Goal: Task Accomplishment & Management: Complete application form

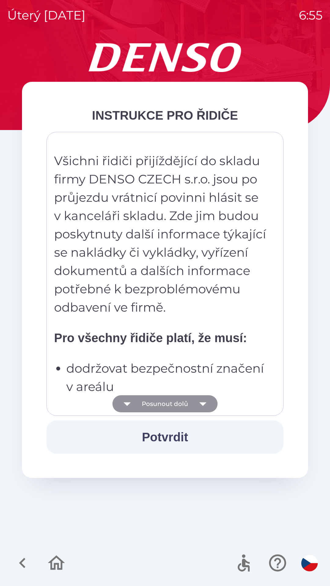
click at [209, 406] on icon "button" at bounding box center [202, 403] width 17 height 17
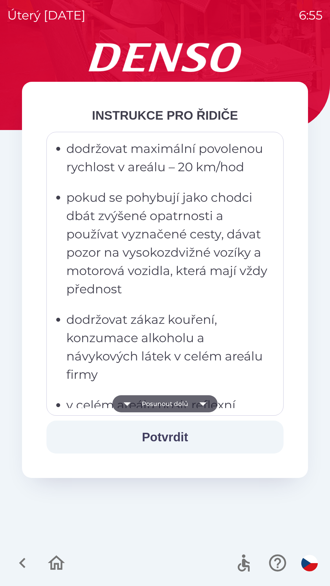
click at [202, 406] on icon "button" at bounding box center [202, 403] width 17 height 17
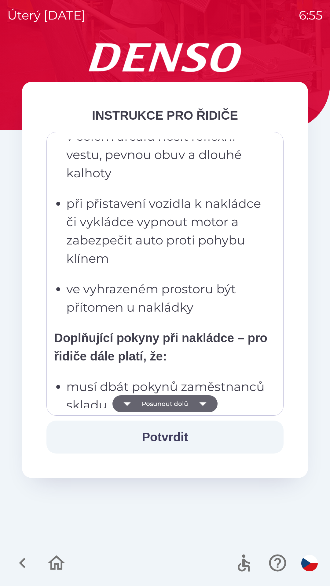
click at [202, 404] on icon "button" at bounding box center [202, 404] width 7 height 4
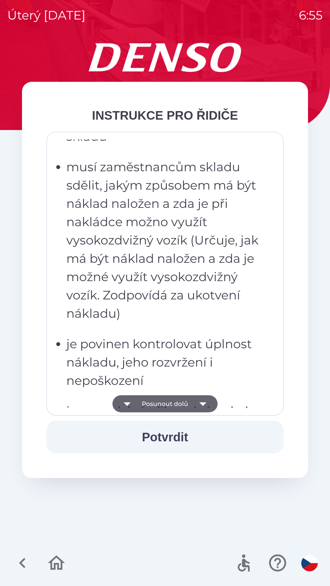
click at [207, 407] on icon "button" at bounding box center [202, 403] width 17 height 17
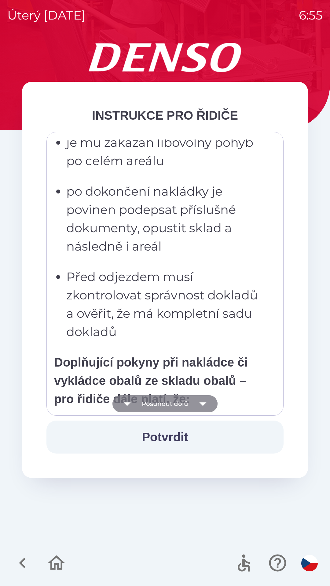
click at [204, 404] on icon "button" at bounding box center [202, 404] width 7 height 4
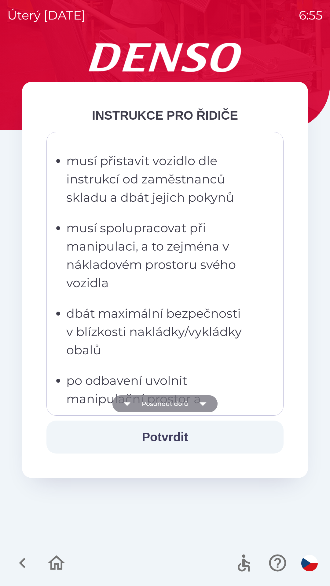
click at [204, 403] on icon "button" at bounding box center [202, 404] width 7 height 4
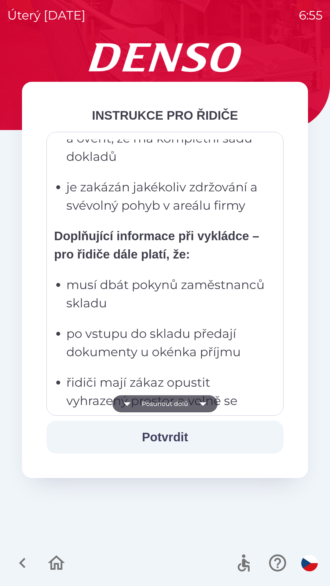
click at [201, 405] on icon "button" at bounding box center [202, 404] width 7 height 4
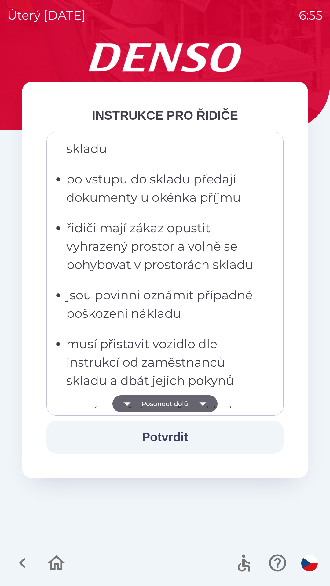
click at [202, 405] on icon "button" at bounding box center [202, 404] width 7 height 4
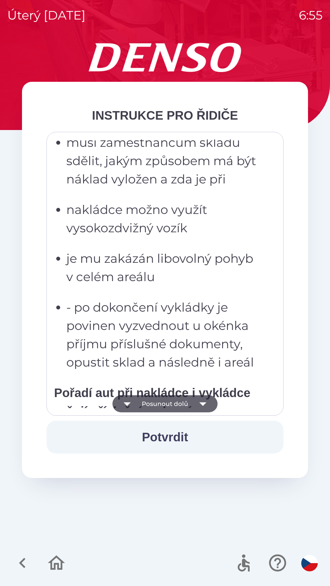
click at [203, 405] on icon "button" at bounding box center [202, 404] width 7 height 4
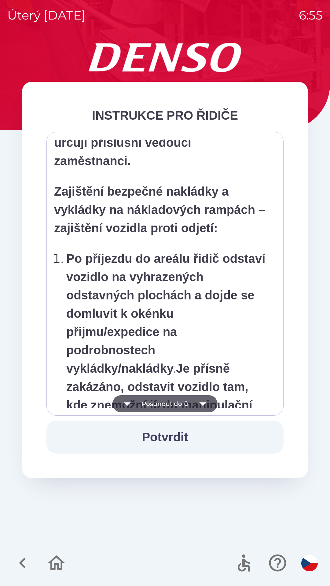
click at [204, 406] on icon "button" at bounding box center [202, 403] width 17 height 17
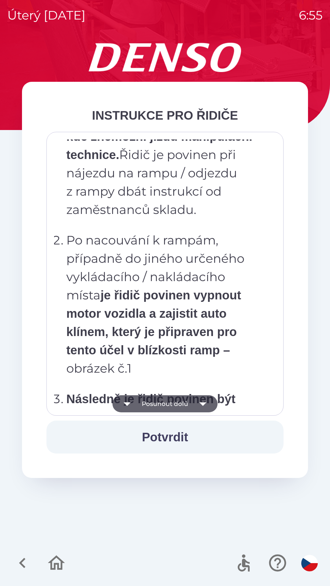
click at [205, 405] on icon "button" at bounding box center [202, 403] width 17 height 17
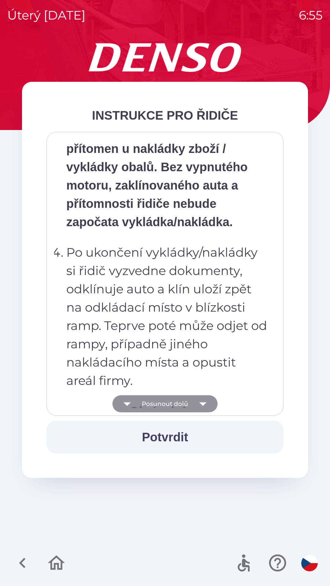
click at [204, 406] on icon "button" at bounding box center [202, 403] width 17 height 17
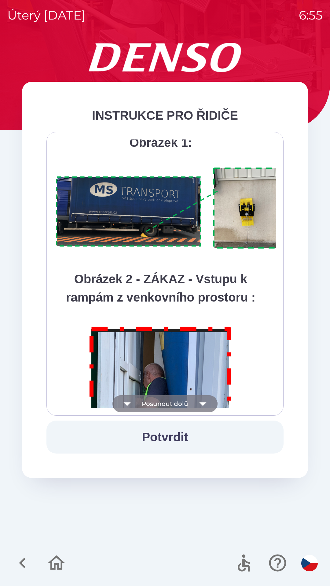
click at [204, 404] on icon "button" at bounding box center [202, 404] width 7 height 4
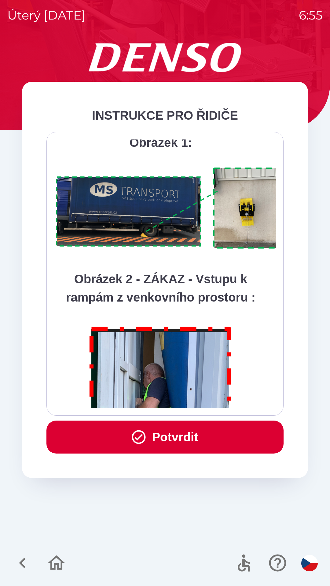
scroll to position [3432, 0]
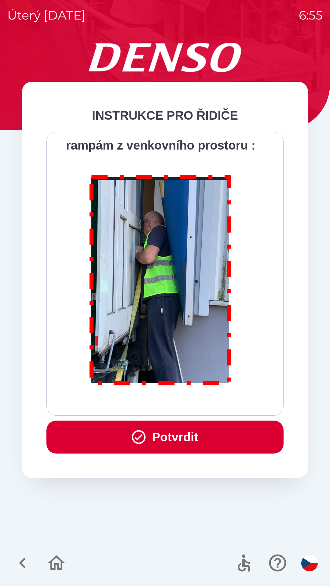
click at [204, 405] on div "Všichni řidiči přijíždějící do skladu firmy DENSO CZECH s.r.o. jsou po průjezdu…" at bounding box center [165, 274] width 222 height 269
click at [194, 439] on button "Potvrdit" at bounding box center [164, 437] width 237 height 33
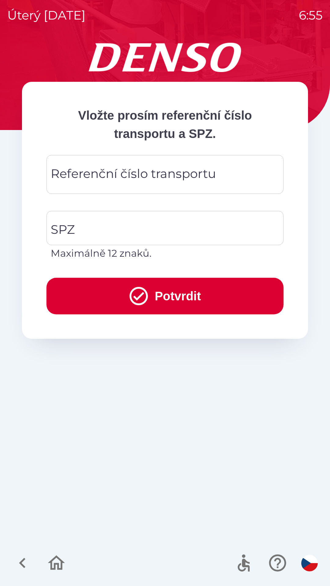
click at [130, 175] on div "Referenční číslo transportu Referenční číslo transportu" at bounding box center [164, 174] width 237 height 39
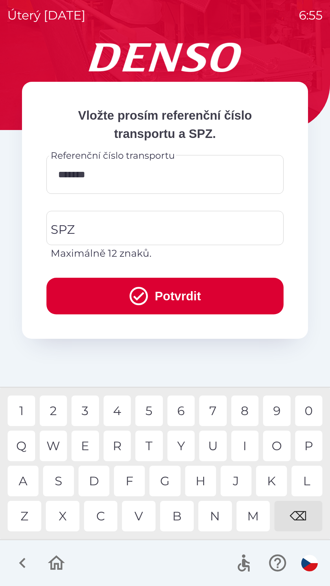
click at [117, 414] on div "4" at bounding box center [117, 411] width 27 height 31
click at [307, 412] on div "0" at bounding box center [308, 411] width 27 height 31
click at [149, 413] on div "5" at bounding box center [148, 411] width 27 height 31
type input "**********"
click at [56, 413] on div "2" at bounding box center [53, 411] width 27 height 31
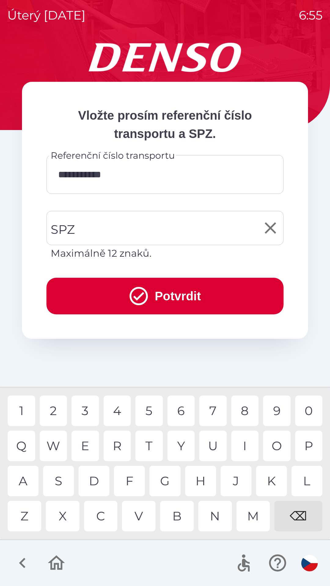
click at [101, 234] on input "SPZ" at bounding box center [160, 228] width 222 height 29
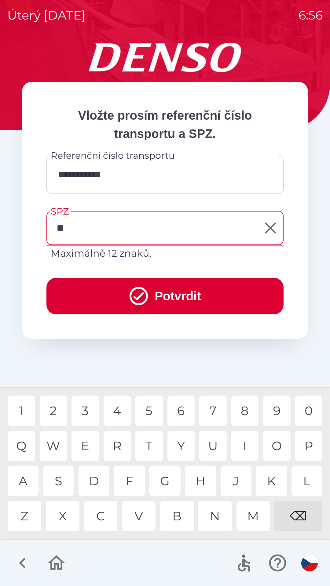
click at [301, 483] on div "L" at bounding box center [306, 481] width 31 height 31
click at [210, 410] on div "7" at bounding box center [212, 411] width 27 height 31
click at [274, 414] on div "9" at bounding box center [276, 411] width 27 height 31
click at [280, 412] on div "9" at bounding box center [276, 411] width 27 height 31
type input "*******"
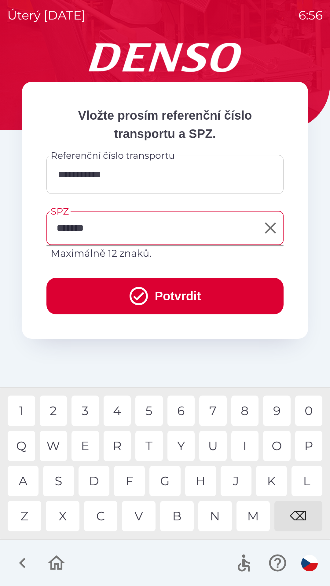
click at [21, 415] on div "1" at bounding box center [21, 411] width 27 height 31
click at [173, 300] on button "Potvrdit" at bounding box center [164, 296] width 237 height 37
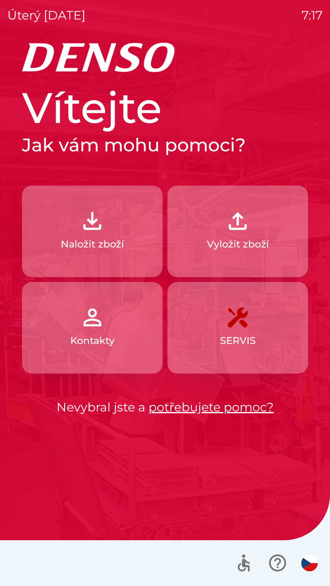
click at [237, 227] on img "button" at bounding box center [237, 221] width 27 height 27
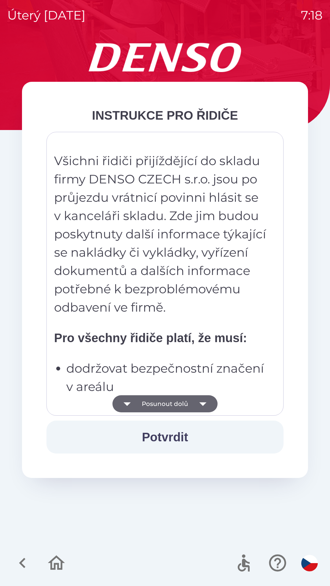
click at [208, 407] on icon "button" at bounding box center [202, 403] width 17 height 17
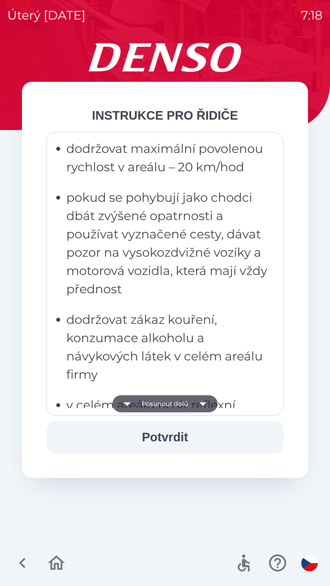
click at [208, 409] on icon "button" at bounding box center [202, 403] width 17 height 17
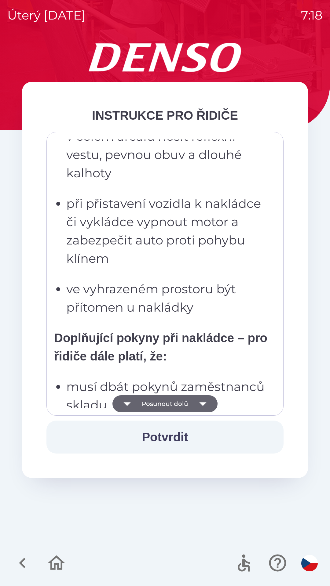
click at [206, 411] on icon "button" at bounding box center [202, 403] width 17 height 17
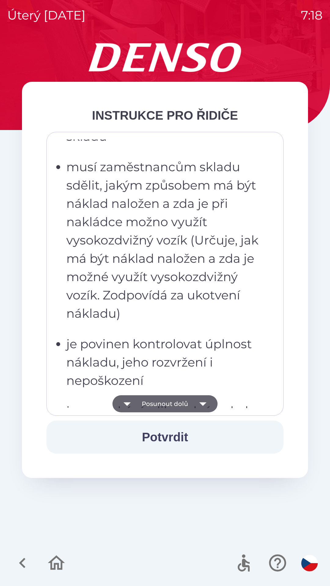
click at [203, 406] on icon "button" at bounding box center [202, 403] width 17 height 17
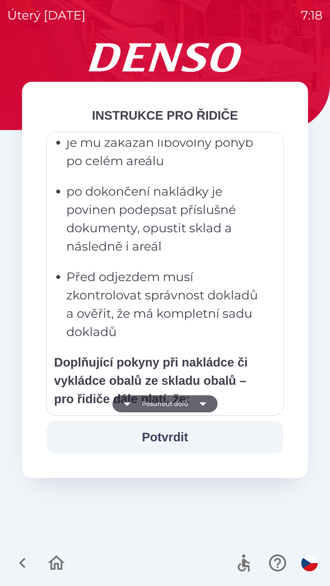
click at [202, 409] on icon "button" at bounding box center [202, 403] width 17 height 17
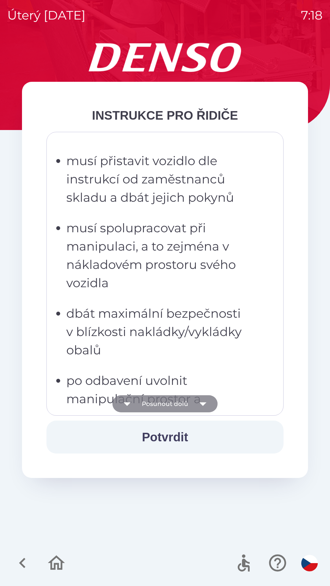
click at [203, 406] on icon "button" at bounding box center [202, 403] width 17 height 17
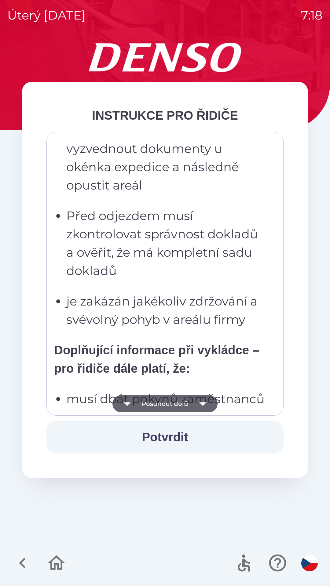
click at [203, 407] on icon "button" at bounding box center [202, 403] width 17 height 17
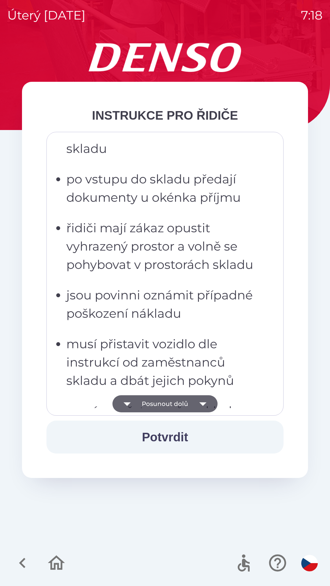
click at [204, 404] on icon "button" at bounding box center [202, 404] width 7 height 4
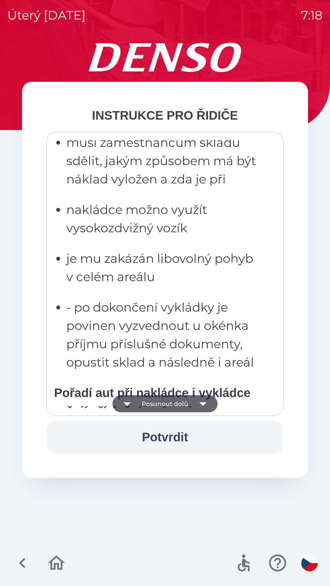
click at [208, 407] on icon "button" at bounding box center [202, 403] width 17 height 17
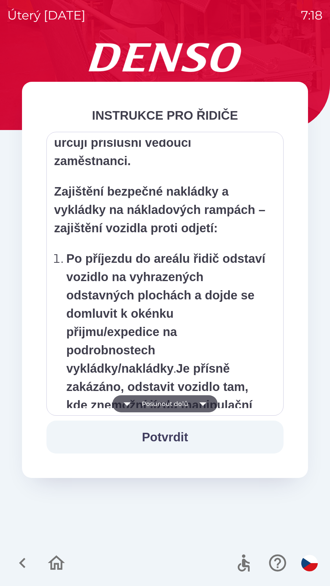
click at [202, 407] on icon "button" at bounding box center [202, 403] width 17 height 17
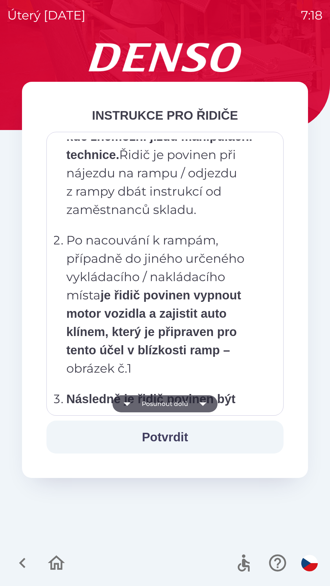
click at [206, 404] on icon "button" at bounding box center [202, 403] width 17 height 17
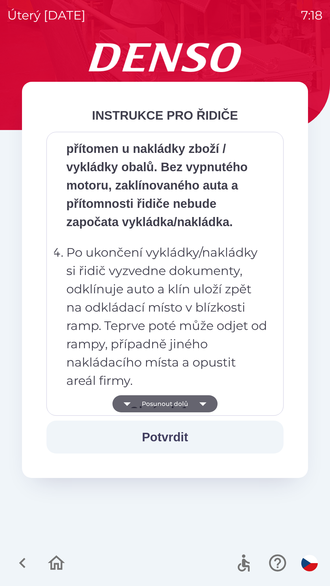
click at [207, 407] on icon "button" at bounding box center [202, 403] width 17 height 17
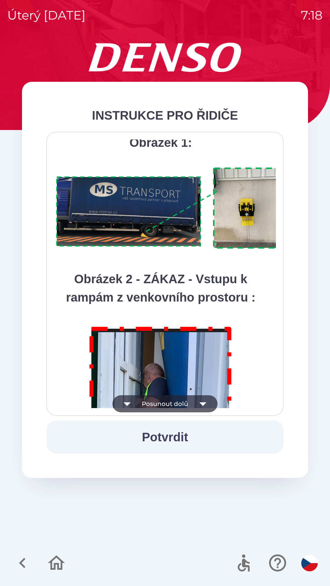
click at [207, 406] on icon "button" at bounding box center [202, 403] width 17 height 17
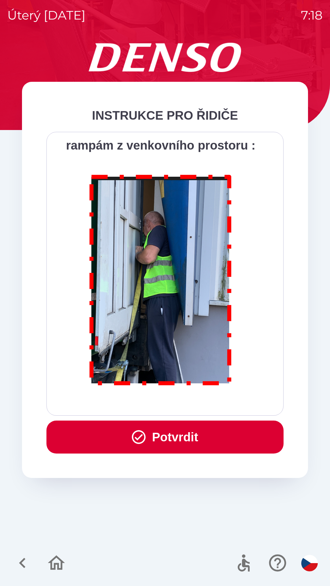
click at [179, 443] on button "Potvrdit" at bounding box center [164, 437] width 237 height 33
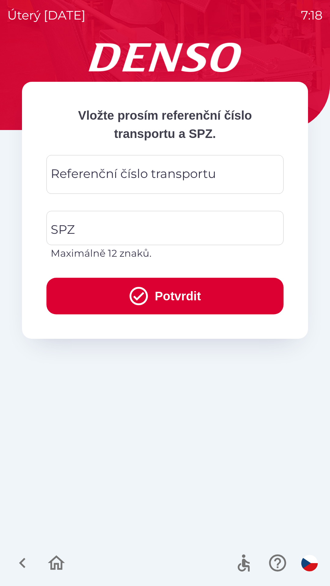
click at [91, 176] on div "Referenční číslo transportu Referenční číslo transportu" at bounding box center [164, 174] width 237 height 39
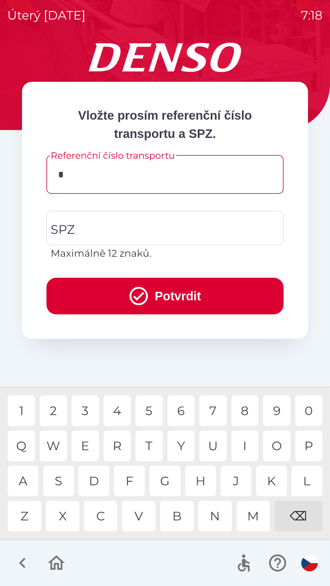
click at [152, 450] on div "T" at bounding box center [148, 446] width 27 height 31
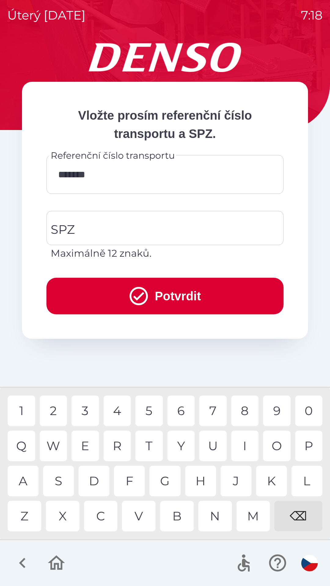
click at [22, 409] on div "1" at bounding box center [21, 411] width 27 height 31
click at [22, 410] on div "1" at bounding box center [21, 411] width 27 height 31
click at [91, 409] on div "3" at bounding box center [84, 411] width 27 height 31
type input "**********"
click at [84, 230] on input "SPZ" at bounding box center [160, 228] width 222 height 29
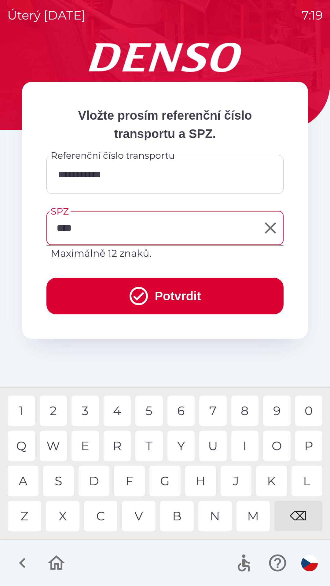
click at [89, 413] on div "3" at bounding box center [84, 411] width 27 height 31
type input "*******"
click at [248, 411] on div "8" at bounding box center [244, 411] width 27 height 31
click at [167, 297] on button "Potvrdit" at bounding box center [164, 296] width 237 height 37
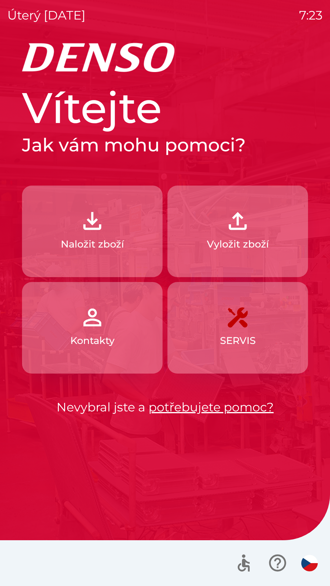
click at [87, 227] on img "button" at bounding box center [92, 221] width 27 height 27
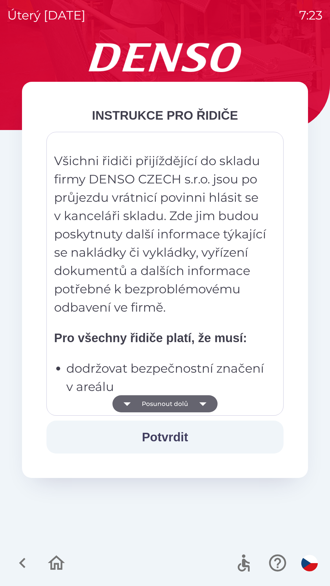
click at [198, 403] on icon "button" at bounding box center [202, 403] width 17 height 17
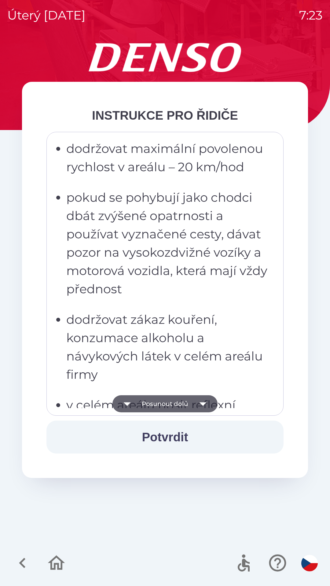
click at [200, 404] on icon "button" at bounding box center [202, 403] width 17 height 17
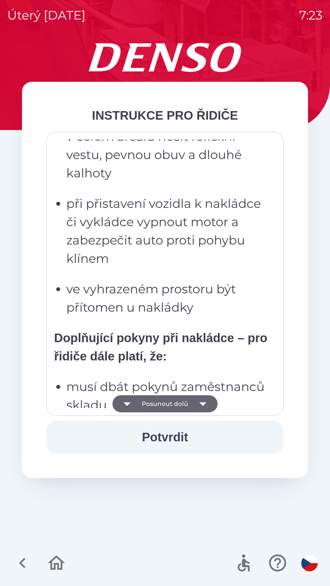
click at [201, 404] on icon "button" at bounding box center [202, 404] width 7 height 4
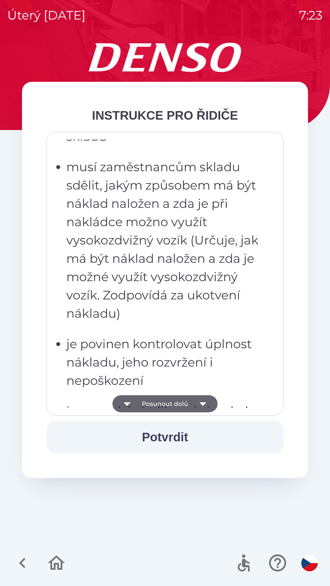
click at [201, 403] on icon "button" at bounding box center [202, 404] width 7 height 4
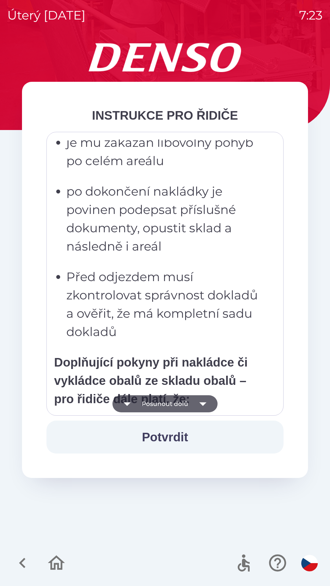
click at [202, 405] on icon "button" at bounding box center [202, 404] width 7 height 4
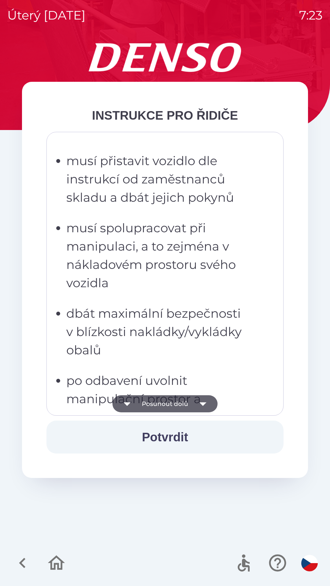
click at [205, 408] on icon "button" at bounding box center [202, 403] width 17 height 17
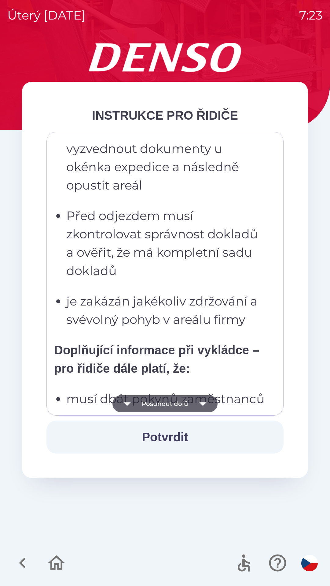
click at [202, 411] on icon "button" at bounding box center [202, 403] width 17 height 17
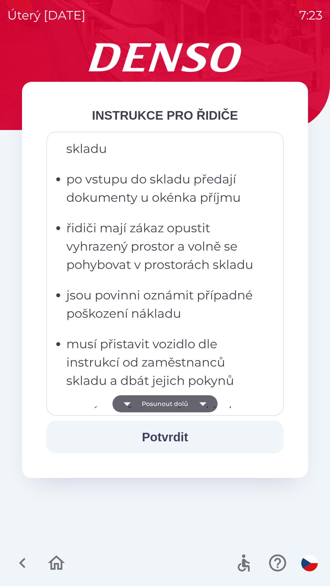
click at [202, 408] on icon "button" at bounding box center [202, 403] width 17 height 17
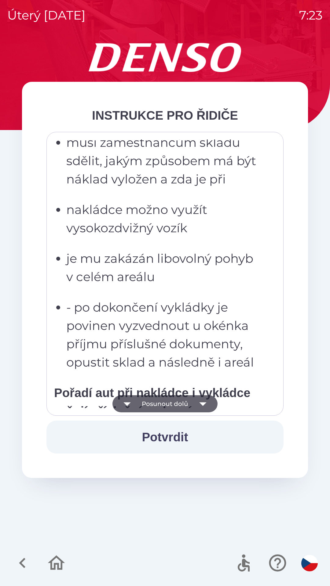
click at [197, 402] on icon "button" at bounding box center [202, 403] width 17 height 17
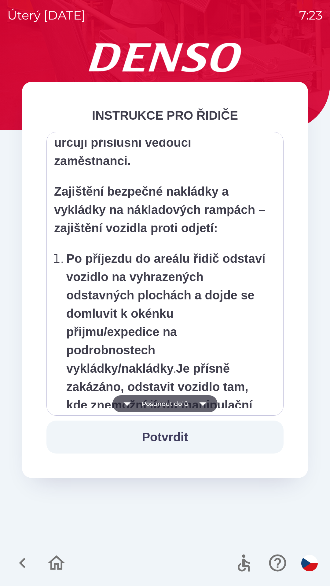
click at [201, 400] on icon "button" at bounding box center [202, 403] width 17 height 17
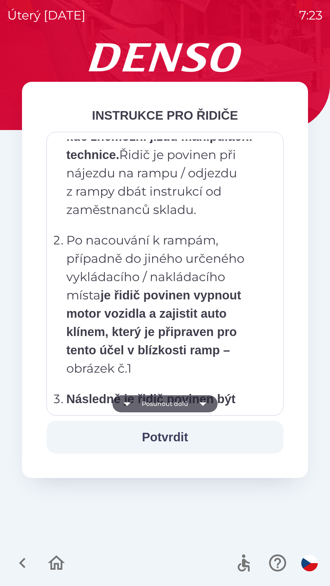
click at [202, 403] on icon "button" at bounding box center [202, 404] width 7 height 4
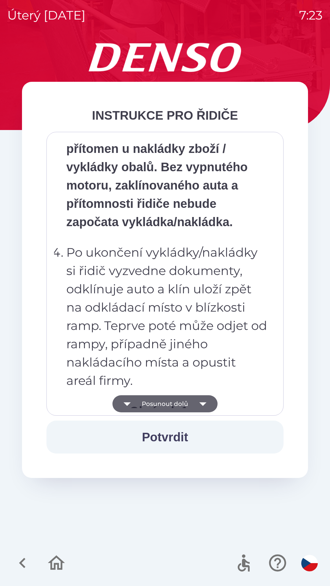
click at [198, 403] on icon "button" at bounding box center [202, 403] width 17 height 17
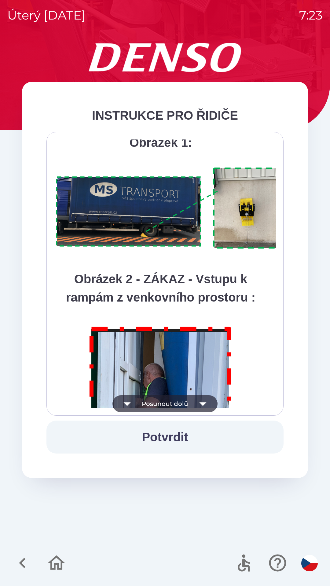
click at [197, 407] on icon "button" at bounding box center [202, 403] width 17 height 17
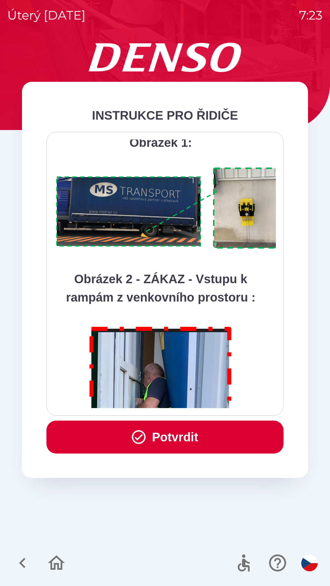
scroll to position [3432, 0]
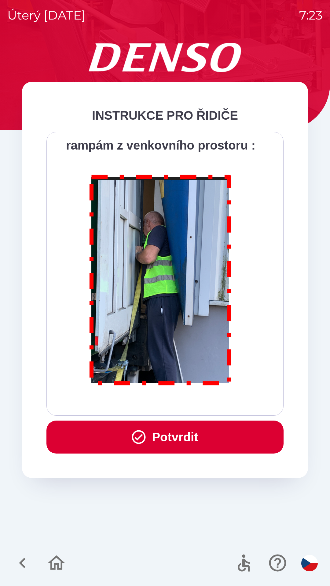
click at [195, 407] on div "Všichni řidiči přijíždějící do skladu firmy DENSO CZECH s.r.o. jsou po průjezdu…" at bounding box center [165, 274] width 222 height 269
click at [185, 435] on button "Potvrdit" at bounding box center [164, 437] width 237 height 33
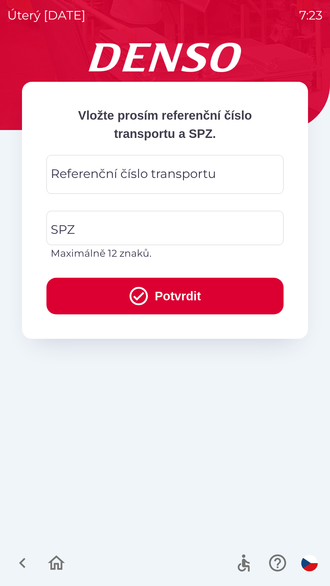
click at [119, 173] on div "Referenční číslo transportu Referenční číslo transportu" at bounding box center [164, 174] width 237 height 39
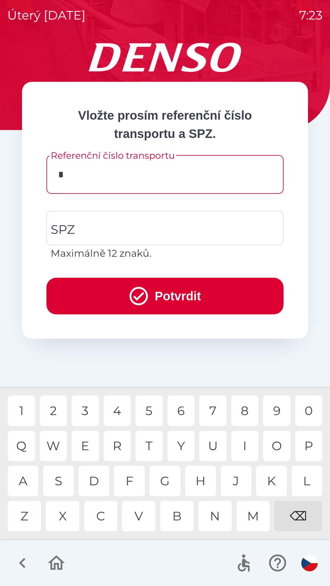
click at [107, 515] on div "C" at bounding box center [101, 516] width 34 height 31
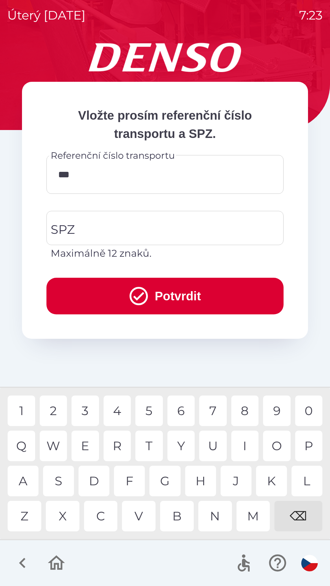
click at [182, 513] on div "B" at bounding box center [177, 516] width 34 height 31
click at [86, 411] on div "3" at bounding box center [84, 411] width 27 height 31
click at [26, 408] on div "1" at bounding box center [21, 411] width 27 height 31
type input "*********"
click at [143, 227] on input "SPZ" at bounding box center [160, 228] width 222 height 29
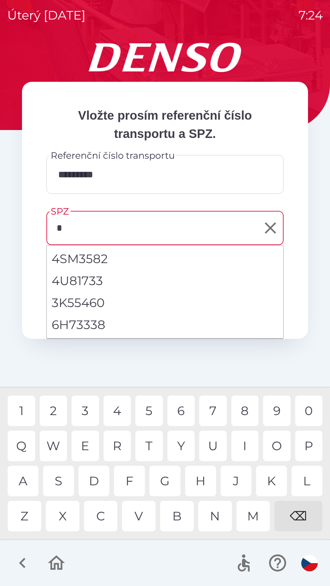
click at [91, 409] on div "3" at bounding box center [84, 411] width 27 height 31
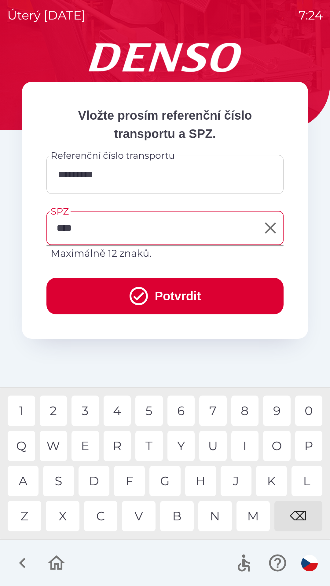
click at [308, 406] on div "0" at bounding box center [308, 411] width 27 height 31
click at [90, 407] on div "3" at bounding box center [84, 411] width 27 height 31
type input "*******"
click at [177, 284] on button "Potvrdit" at bounding box center [164, 296] width 237 height 37
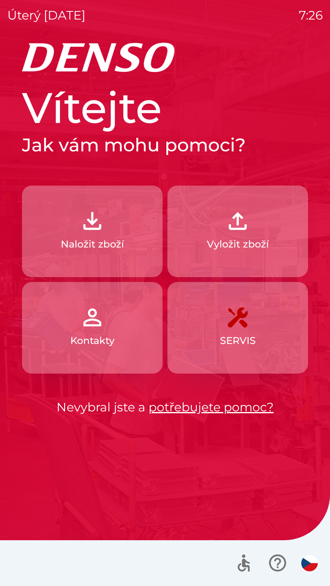
click at [65, 250] on p "Naložit zboží" at bounding box center [92, 244] width 63 height 15
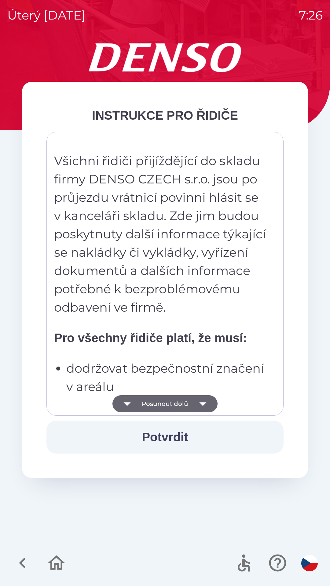
click at [137, 406] on button "Posunout dolů" at bounding box center [164, 403] width 105 height 17
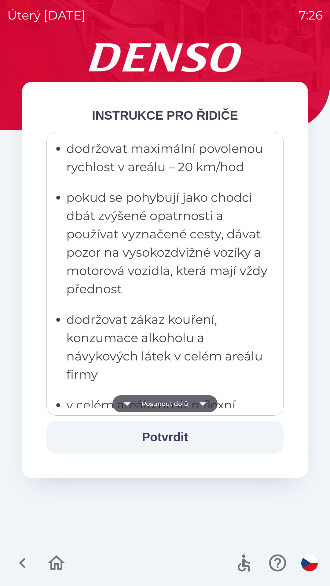
click at [142, 410] on button "Posunout dolů" at bounding box center [164, 403] width 105 height 17
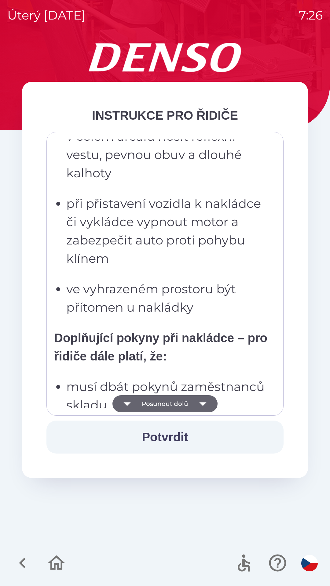
click at [140, 407] on button "Posunout dolů" at bounding box center [164, 403] width 105 height 17
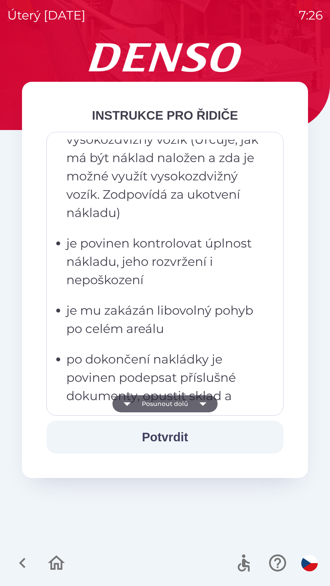
click at [142, 408] on button "Posunout dolů" at bounding box center [164, 403] width 105 height 17
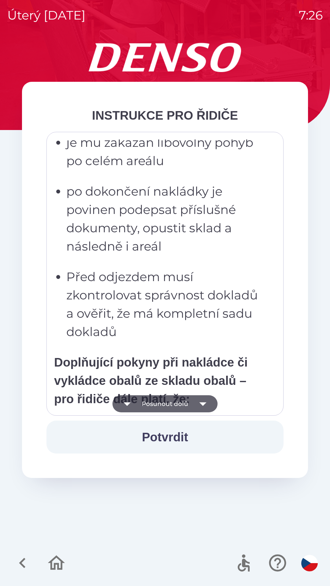
click at [143, 408] on button "Posunout dolů" at bounding box center [164, 403] width 105 height 17
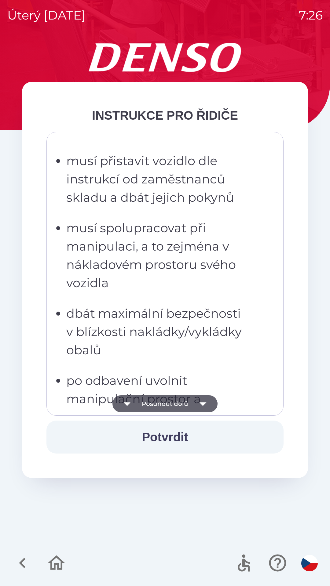
click at [142, 404] on button "Posunout dolů" at bounding box center [164, 403] width 105 height 17
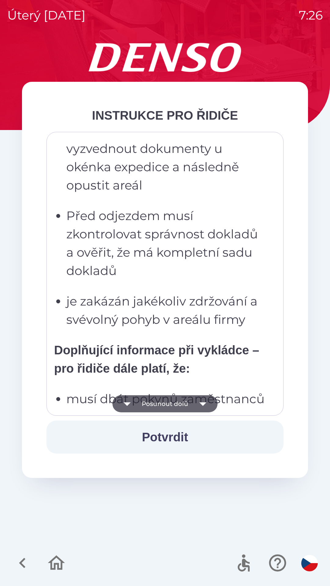
click at [151, 410] on button "Posunout dolů" at bounding box center [164, 403] width 105 height 17
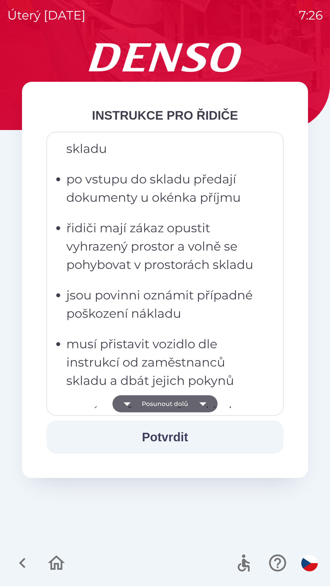
click at [153, 406] on button "Posunout dolů" at bounding box center [164, 403] width 105 height 17
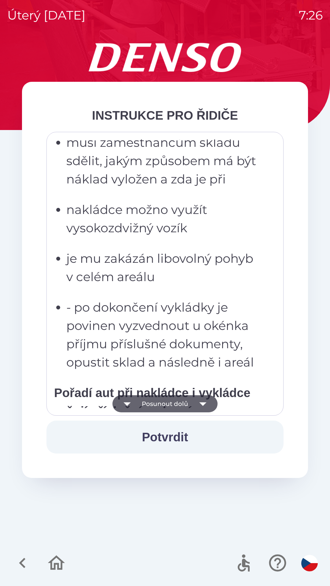
click at [153, 405] on button "Posunout dolů" at bounding box center [164, 403] width 105 height 17
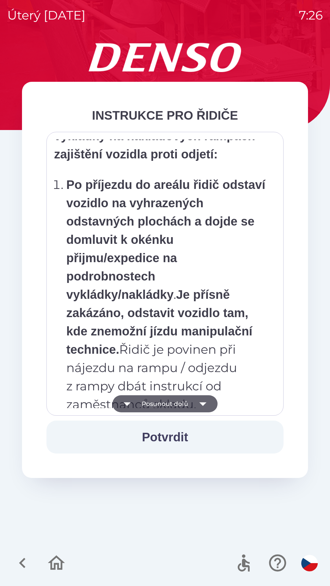
click at [153, 404] on button "Posunout dolů" at bounding box center [164, 403] width 105 height 17
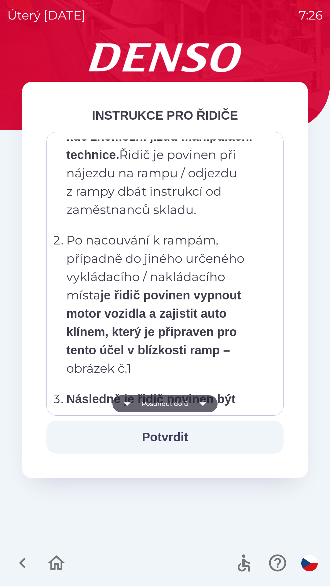
click at [152, 408] on button "Posunout dolů" at bounding box center [164, 403] width 105 height 17
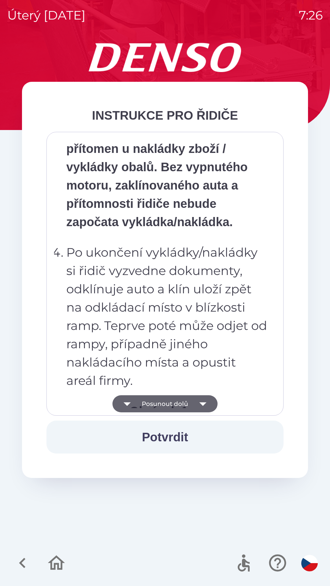
click at [154, 405] on button "Posunout dolů" at bounding box center [164, 403] width 105 height 17
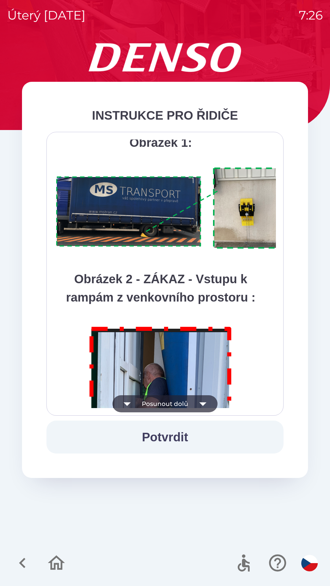
click at [154, 406] on button "Posunout dolů" at bounding box center [164, 403] width 105 height 17
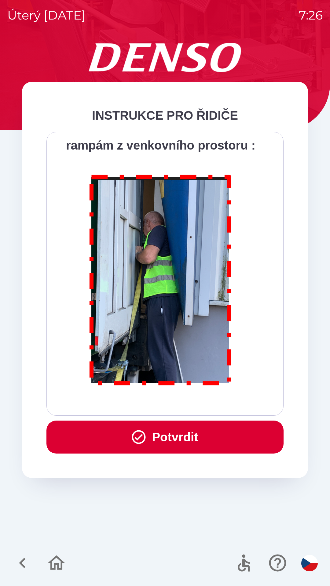
click at [151, 404] on div "Všichni řidiči přijíždějící do skladu firmy DENSO CZECH s.r.o. jsou po průjezdu…" at bounding box center [165, 274] width 222 height 269
click at [149, 445] on button "Potvrdit" at bounding box center [164, 437] width 237 height 33
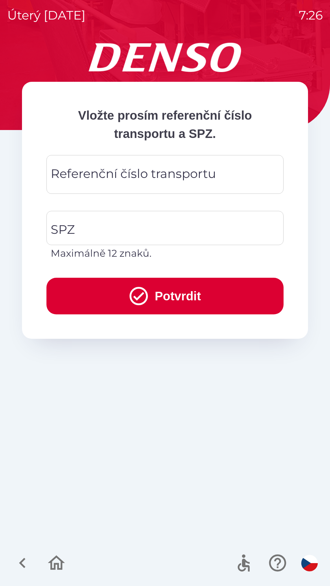
click at [72, 175] on div "Referenční číslo transportu Referenční číslo transportu" at bounding box center [164, 174] width 237 height 39
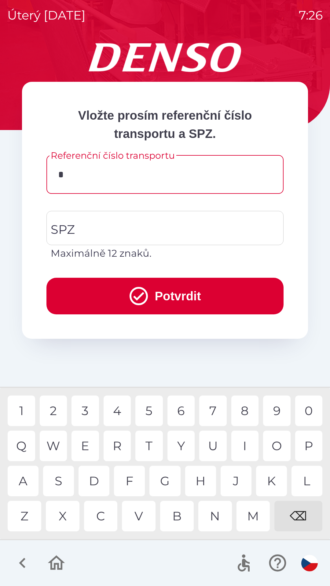
click at [88, 408] on div "3" at bounding box center [84, 411] width 27 height 31
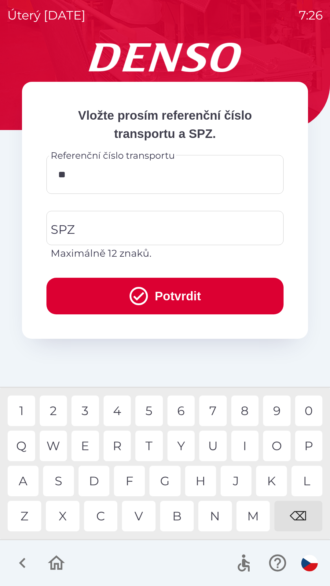
click at [122, 410] on div "4" at bounding box center [117, 411] width 27 height 31
click at [307, 410] on div "0" at bounding box center [308, 411] width 27 height 31
type input "*****"
click at [98, 222] on input "SPZ" at bounding box center [160, 228] width 222 height 29
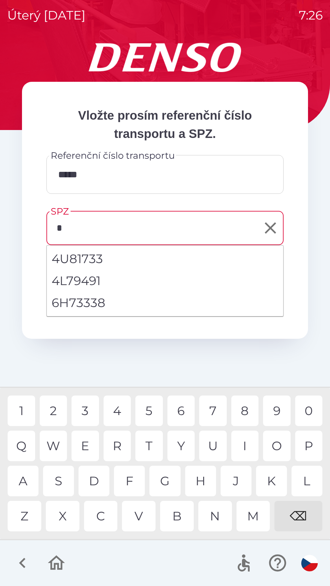
click at [212, 408] on div "7" at bounding box center [212, 411] width 27 height 31
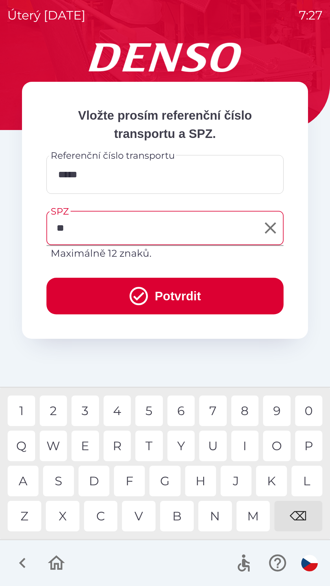
click at [103, 509] on div "C" at bounding box center [101, 516] width 34 height 31
click at [310, 409] on div "0" at bounding box center [308, 411] width 27 height 31
type input "*******"
click at [154, 297] on button "Potvrdit" at bounding box center [164, 296] width 237 height 37
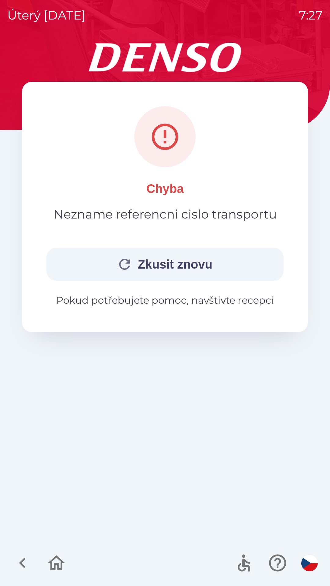
click at [148, 262] on button "Zkusit znovu" at bounding box center [164, 264] width 237 height 33
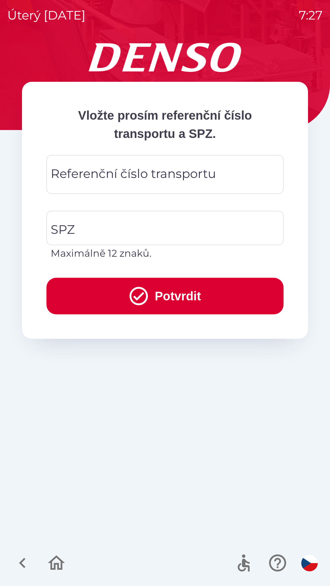
click at [70, 177] on div "Referenční číslo transportu Referenční číslo transportu" at bounding box center [164, 174] width 237 height 39
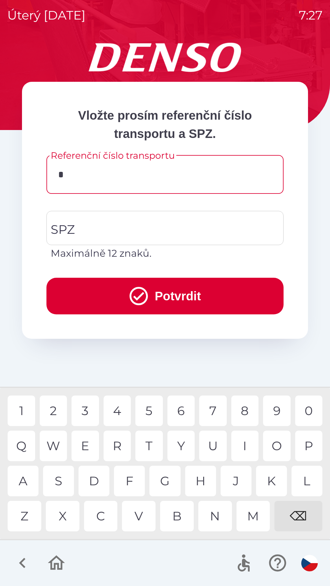
click at [86, 411] on div "3" at bounding box center [84, 411] width 27 height 31
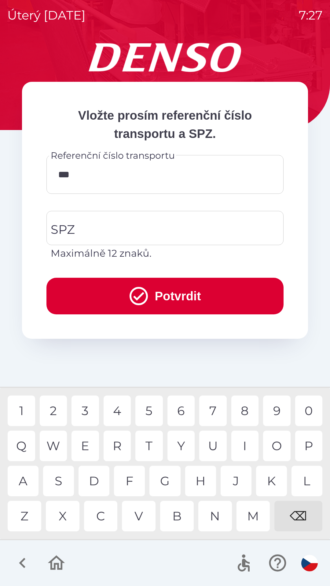
click at [183, 410] on div "6" at bounding box center [180, 411] width 27 height 31
type input "******"
click at [308, 408] on div "0" at bounding box center [308, 411] width 27 height 31
click at [109, 223] on input "SPZ" at bounding box center [160, 228] width 222 height 29
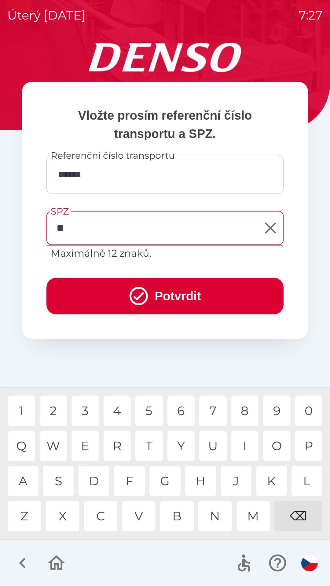
click at [98, 518] on div "C" at bounding box center [101, 516] width 34 height 31
click at [88, 412] on div "3" at bounding box center [84, 411] width 27 height 31
click at [56, 413] on div "2" at bounding box center [53, 411] width 27 height 31
click at [313, 410] on div "0" at bounding box center [308, 411] width 27 height 31
type input "*******"
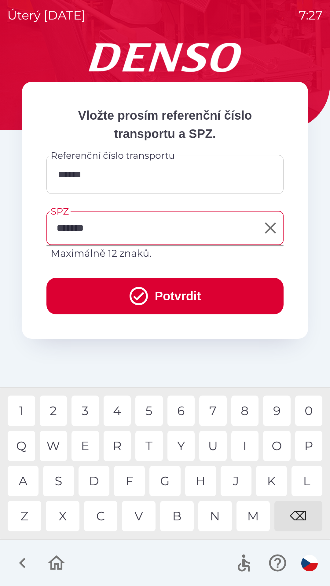
click at [238, 413] on div "8" at bounding box center [244, 411] width 27 height 31
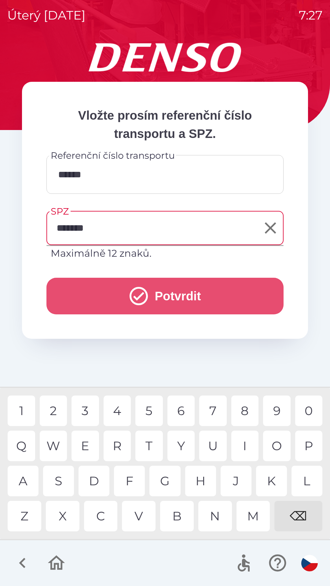
click at [143, 300] on icon "submit" at bounding box center [138, 296] width 18 height 18
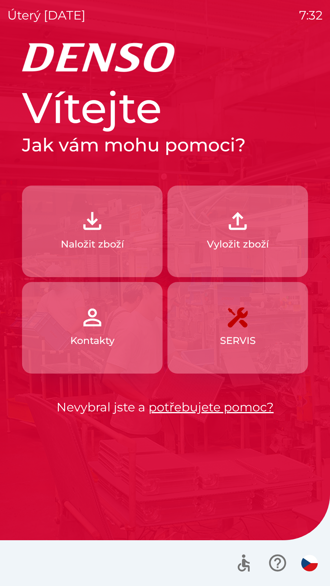
click at [231, 233] on img "button" at bounding box center [237, 221] width 27 height 27
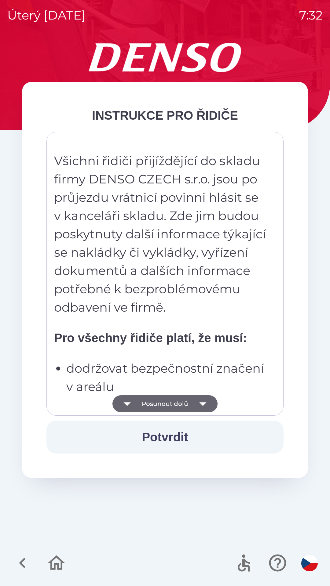
click at [205, 402] on icon "button" at bounding box center [202, 403] width 17 height 17
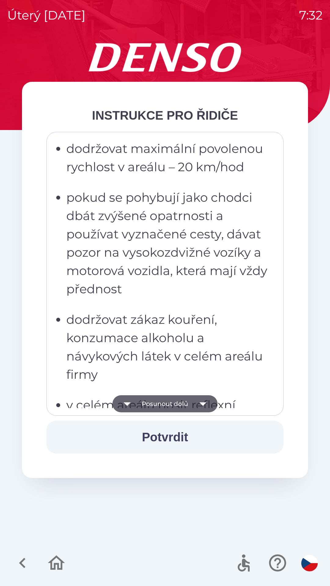
click at [208, 403] on icon "button" at bounding box center [202, 403] width 17 height 17
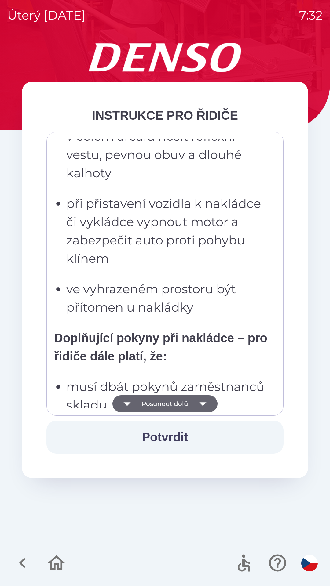
click at [205, 400] on icon "button" at bounding box center [202, 403] width 17 height 17
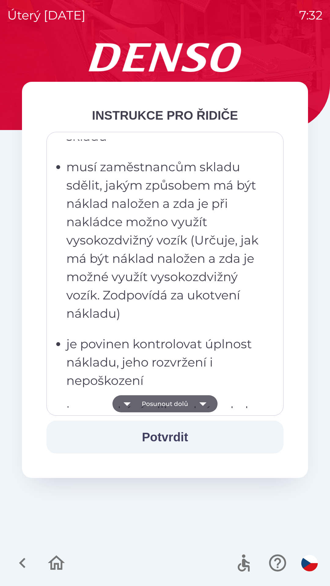
click at [203, 397] on icon "button" at bounding box center [202, 403] width 17 height 17
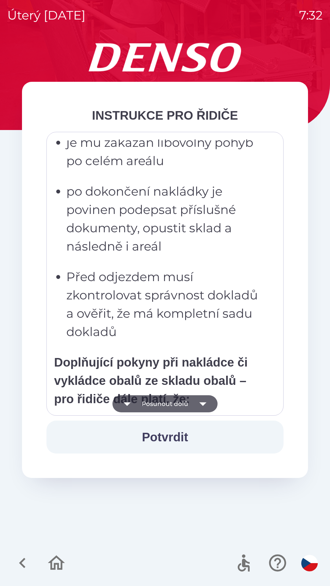
click at [204, 397] on icon "button" at bounding box center [202, 403] width 17 height 17
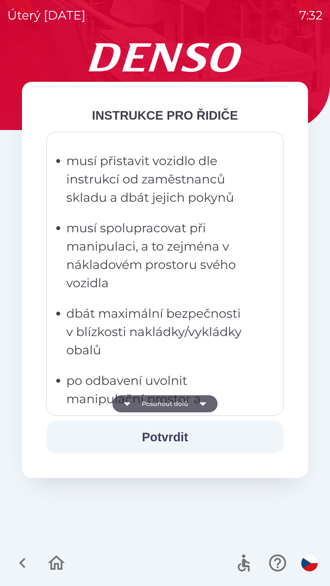
click at [207, 400] on icon "button" at bounding box center [202, 403] width 17 height 17
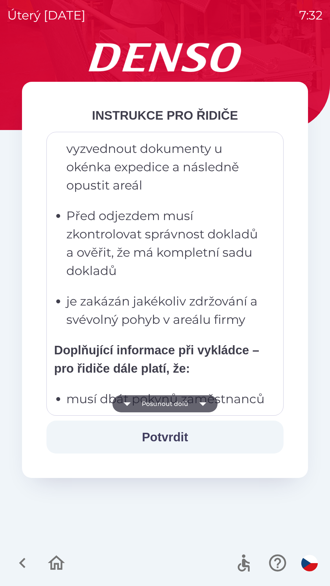
click at [208, 401] on icon "button" at bounding box center [202, 403] width 17 height 17
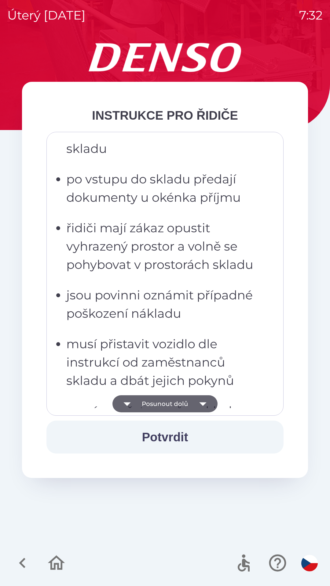
click at [207, 400] on icon "button" at bounding box center [202, 403] width 17 height 17
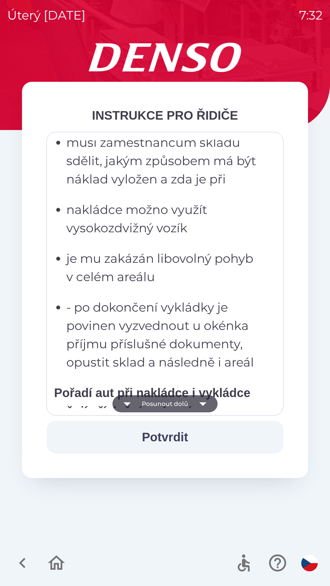
click at [207, 403] on icon "button" at bounding box center [202, 403] width 17 height 17
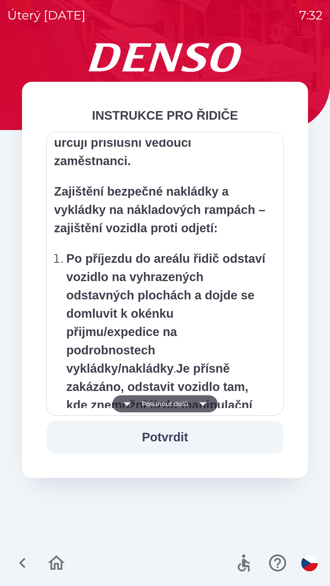
click at [208, 403] on icon "button" at bounding box center [202, 403] width 17 height 17
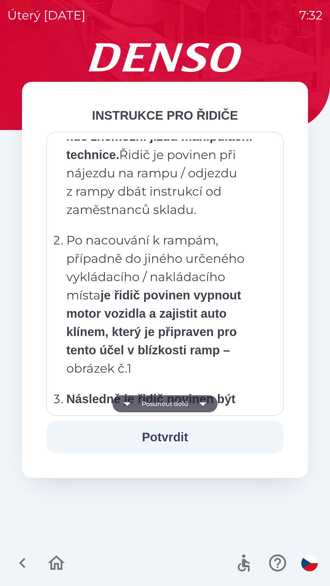
click at [210, 405] on icon "button" at bounding box center [202, 403] width 17 height 17
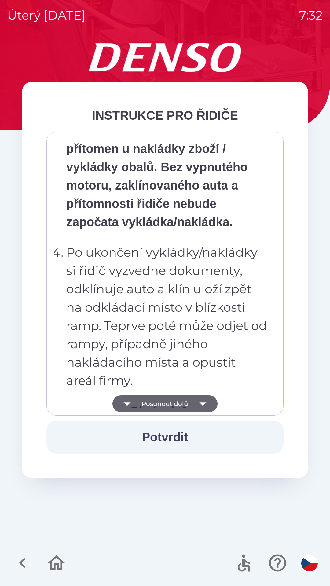
click at [209, 406] on icon "button" at bounding box center [202, 403] width 17 height 17
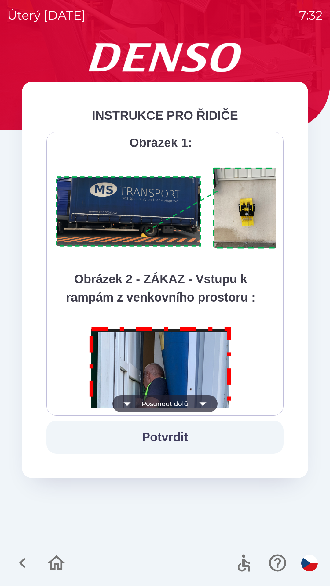
click at [208, 406] on icon "button" at bounding box center [202, 403] width 17 height 17
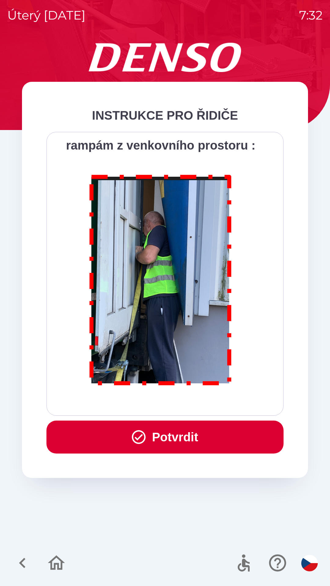
click at [208, 404] on div "Všichni řidiči přijíždějící do skladu firmy DENSO CZECH s.r.o. jsou po průjezdu…" at bounding box center [165, 274] width 222 height 269
click at [175, 437] on button "Potvrdit" at bounding box center [164, 437] width 237 height 33
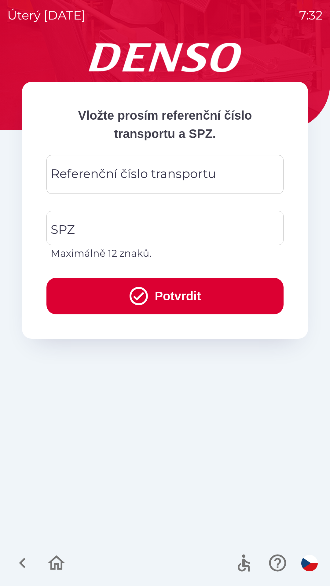
click at [85, 175] on div "Referenční číslo transportu Referenční číslo transportu" at bounding box center [164, 174] width 237 height 39
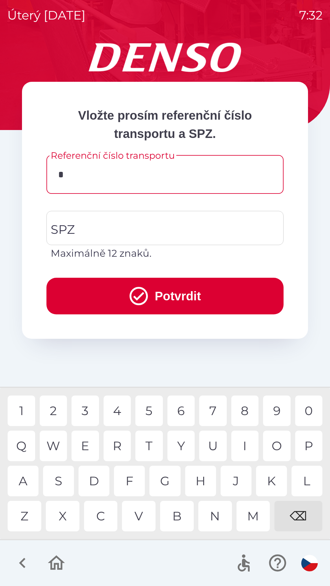
click at [90, 446] on div "E" at bounding box center [84, 446] width 27 height 31
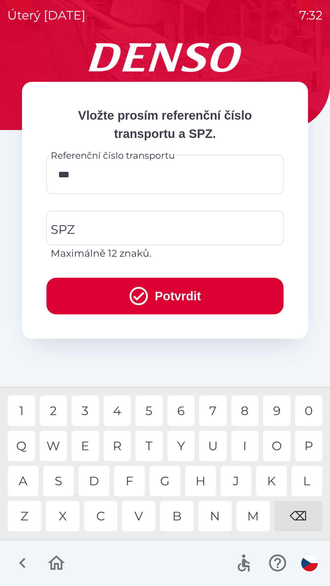
click at [106, 515] on div "C" at bounding box center [101, 516] width 34 height 31
click at [215, 440] on div "U" at bounding box center [212, 446] width 27 height 31
click at [186, 409] on div "6" at bounding box center [180, 411] width 27 height 31
click at [185, 415] on div "6" at bounding box center [180, 411] width 27 height 31
click at [277, 410] on div "9" at bounding box center [276, 411] width 27 height 31
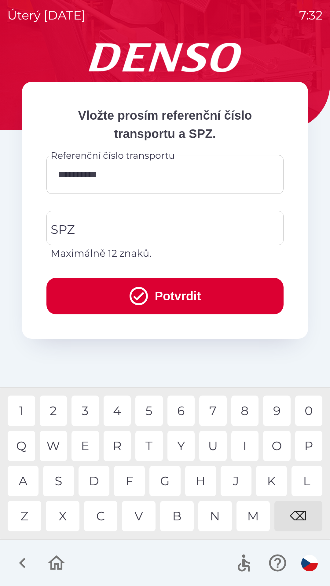
click at [311, 409] on div "0" at bounding box center [308, 411] width 27 height 31
type input "**********"
click at [107, 234] on input "SPZ" at bounding box center [160, 228] width 222 height 29
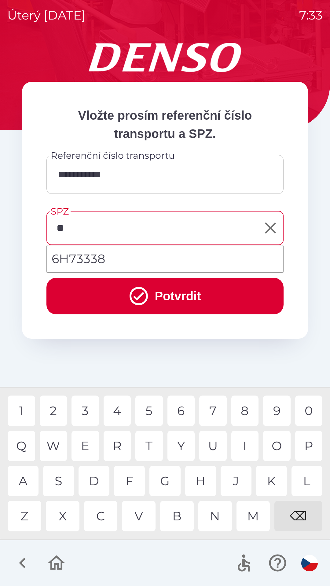
click at [200, 480] on div "H" at bounding box center [200, 481] width 31 height 31
click at [88, 410] on div "3" at bounding box center [84, 411] width 27 height 31
click at [185, 413] on div "6" at bounding box center [180, 411] width 27 height 31
type input "*******"
click at [147, 296] on icon "submit" at bounding box center [139, 296] width 22 height 22
